Goal: Find specific page/section: Find specific page/section

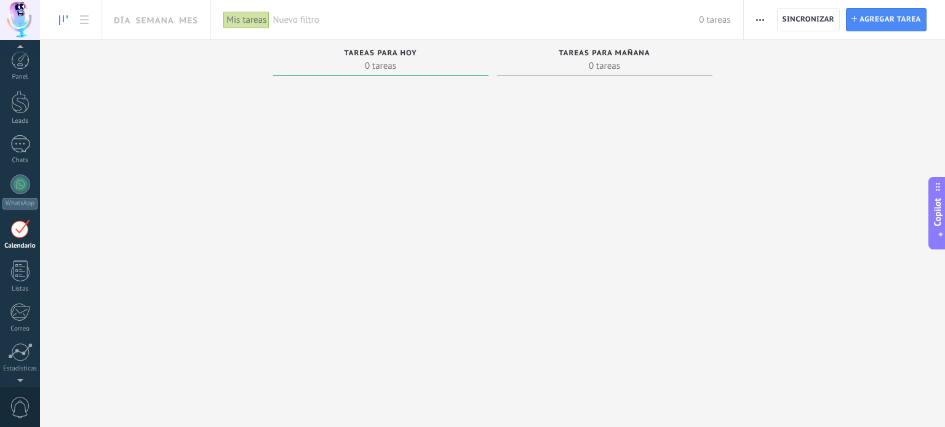
scroll to position [34, 0]
click at [89, 25] on link at bounding box center [84, 20] width 21 height 24
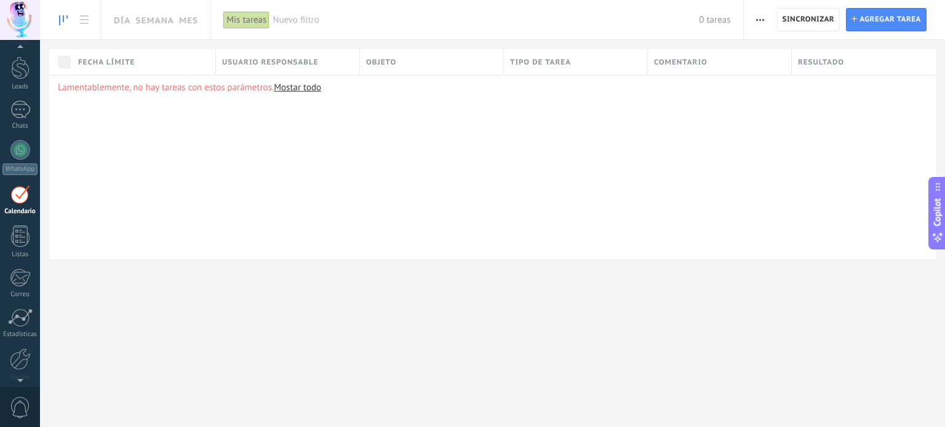
click at [61, 22] on icon at bounding box center [63, 20] width 9 height 10
